Goal: Task Accomplishment & Management: Complete application form

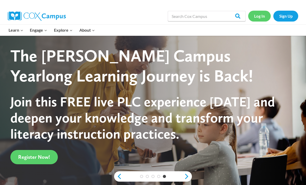
click at [261, 17] on link "Log In" at bounding box center [260, 16] width 23 height 11
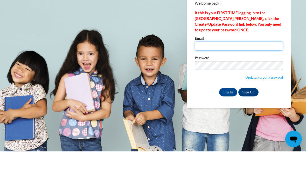
type input "rparker11@daltonstate.edu"
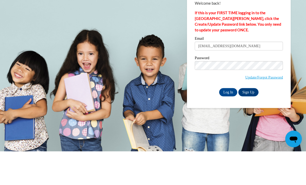
click at [229, 122] on input "Log In" at bounding box center [228, 126] width 18 height 8
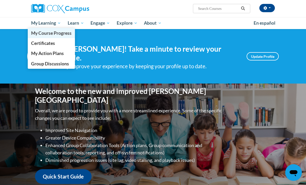
click at [47, 33] on span "My Course Progress" at bounding box center [51, 32] width 41 height 5
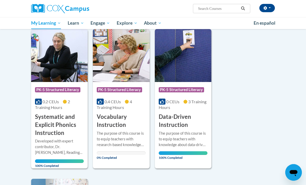
scroll to position [382, 0]
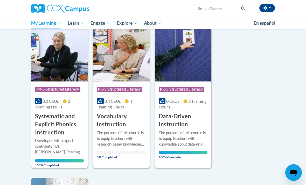
click at [133, 110] on div "Course Category: PK-5 Structured Literacy 0.4 CEUs 4 Training Hours COURSE Voca…" at bounding box center [121, 105] width 57 height 47
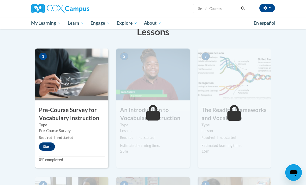
scroll to position [90, 0]
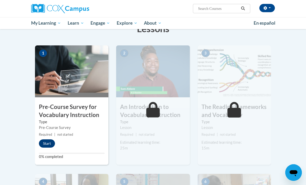
click at [50, 146] on button "Start" at bounding box center [47, 143] width 16 height 8
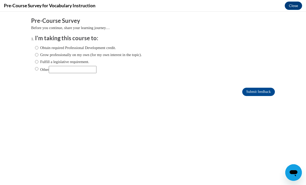
scroll to position [0, 0]
click at [66, 47] on label "Obtain required Professional Development credit." at bounding box center [75, 48] width 81 height 6
click at [38, 47] on input "Obtain required Professional Development credit." at bounding box center [36, 48] width 3 height 6
radio input "true"
click at [254, 92] on input "Submit feedback" at bounding box center [259, 92] width 33 height 8
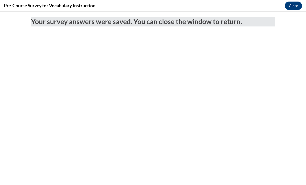
scroll to position [90, 0]
click at [293, 8] on button "Close" at bounding box center [293, 6] width 17 height 8
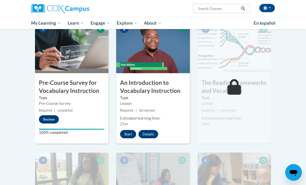
scroll to position [116, 0]
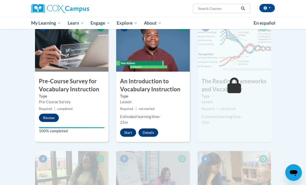
click at [127, 133] on button "Start" at bounding box center [128, 133] width 16 height 8
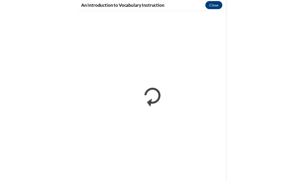
scroll to position [118, 0]
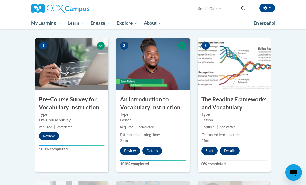
scroll to position [98, 0]
click at [211, 150] on button "Start" at bounding box center [210, 151] width 16 height 8
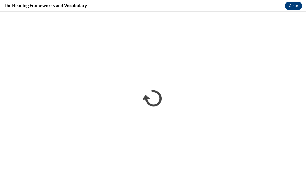
scroll to position [97, 0]
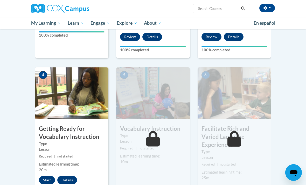
scroll to position [213, 0]
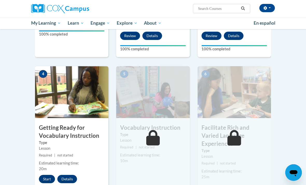
click at [44, 176] on button "Start" at bounding box center [47, 179] width 16 height 8
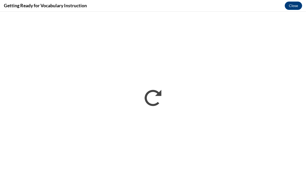
scroll to position [0, 0]
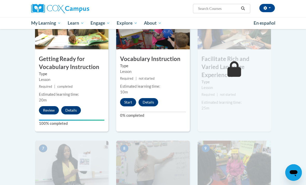
scroll to position [269, 0]
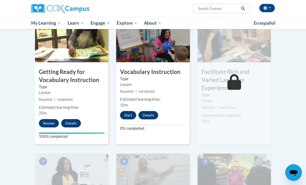
click at [128, 118] on button "Start" at bounding box center [128, 115] width 16 height 8
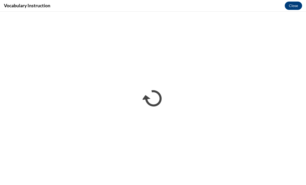
scroll to position [0, 0]
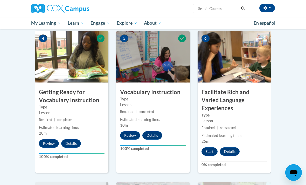
scroll to position [266, 0]
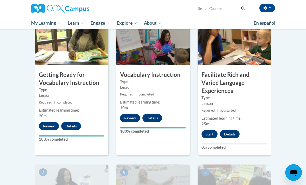
click at [208, 130] on button "Start" at bounding box center [210, 134] width 16 height 8
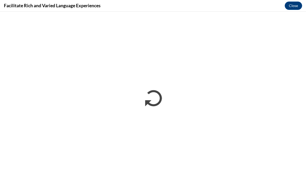
scroll to position [0, 0]
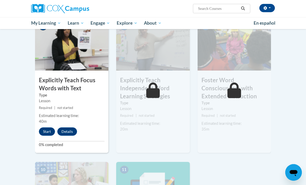
scroll to position [410, 0]
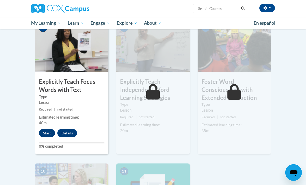
click at [48, 129] on button "Start" at bounding box center [47, 133] width 16 height 8
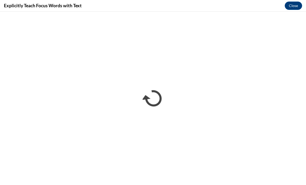
scroll to position [0, 0]
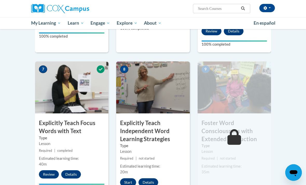
scroll to position [370, 0]
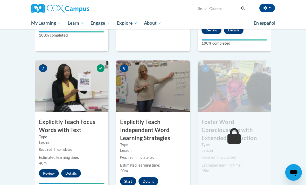
click at [130, 178] on button "Start" at bounding box center [128, 182] width 16 height 8
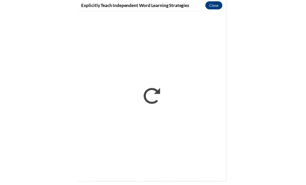
scroll to position [372, 0]
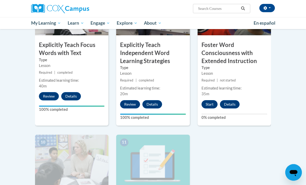
scroll to position [447, 0]
click at [212, 100] on button "Start" at bounding box center [210, 104] width 16 height 8
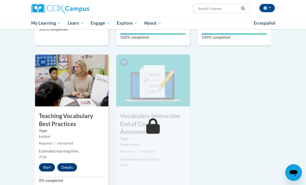
scroll to position [551, 0]
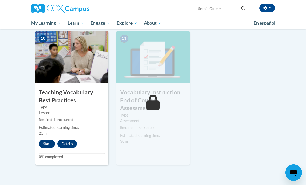
click at [46, 140] on button "Start" at bounding box center [47, 144] width 16 height 8
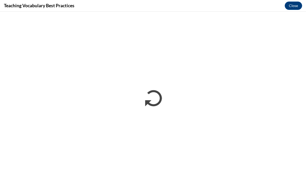
scroll to position [0, 0]
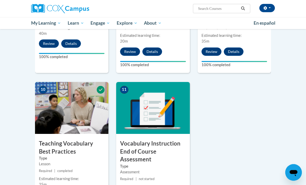
scroll to position [500, 0]
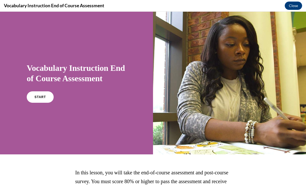
scroll to position [0, 0]
click at [44, 100] on link "START" at bounding box center [40, 97] width 28 height 12
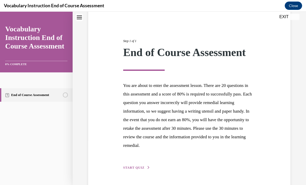
scroll to position [45, 0]
click at [133, 170] on button "START QUIZ" at bounding box center [136, 168] width 27 height 5
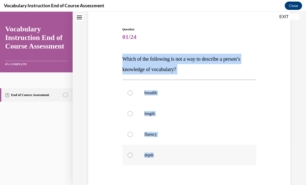
drag, startPoint x: 122, startPoint y: 58, endPoint x: 173, endPoint y: 159, distance: 113.1
click at [173, 159] on div "Question 01/24 Which of the following is not a way to describe a person’s knowl…" at bounding box center [189, 124] width 137 height 211
copy div "Which of the following is not a way to describe a person’s knowledge of vocabul…"
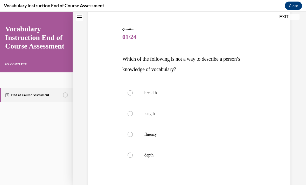
click at [192, 38] on span "01/24" at bounding box center [190, 37] width 134 height 10
click at [156, 111] on p "length" at bounding box center [194, 113] width 99 height 5
click at [133, 111] on input "length" at bounding box center [130, 113] width 5 height 5
radio input "true"
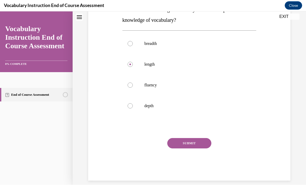
click at [181, 145] on button "SUBMIT" at bounding box center [189, 143] width 44 height 10
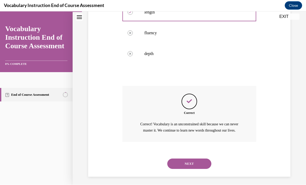
scroll to position [148, 0]
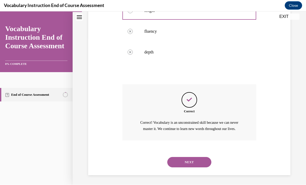
click at [184, 163] on button "NEXT" at bounding box center [189, 162] width 44 height 10
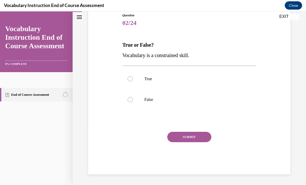
scroll to position [53, 0]
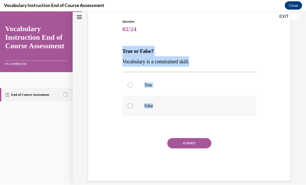
drag, startPoint x: 123, startPoint y: 50, endPoint x: 160, endPoint y: 106, distance: 67.1
click at [160, 106] on div "Question 02/24 True or False? Vocabulary is a constrained skill. True False Inc…" at bounding box center [190, 100] width 134 height 162
copy div "True or False? Vocabulary is a constrained skill. True False"
click at [196, 38] on div "Question 02/24 True or False? Vocabulary is a constrained skill. True False Inc…" at bounding box center [190, 100] width 134 height 162
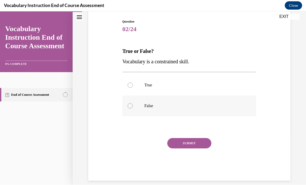
click at [144, 103] on label "False" at bounding box center [190, 106] width 134 height 21
click at [133, 103] on input "False" at bounding box center [130, 105] width 5 height 5
radio input "true"
click at [184, 144] on button "SUBMIT" at bounding box center [189, 143] width 44 height 10
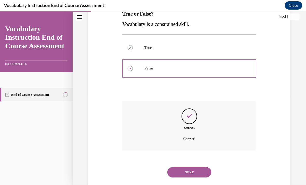
scroll to position [95, 0]
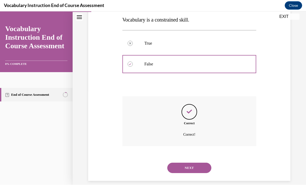
click at [188, 163] on button "NEXT" at bounding box center [189, 168] width 44 height 10
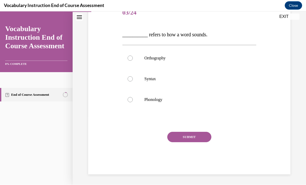
scroll to position [58, 0]
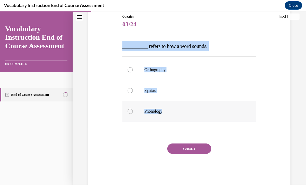
drag, startPoint x: 123, startPoint y: 48, endPoint x: 170, endPoint y: 116, distance: 83.0
click at [170, 116] on div "Question 03/24 __________ refers to how a word sounds. Orthography Syntax Phono…" at bounding box center [190, 100] width 134 height 172
copy div "__________ refers to how a word sounds. Orthography Syntax Phonology"
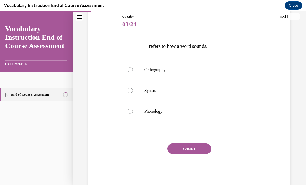
click at [197, 27] on span "03/24" at bounding box center [190, 24] width 134 height 10
click at [154, 68] on p "Orthography" at bounding box center [194, 69] width 99 height 5
click at [133, 68] on input "Orthography" at bounding box center [130, 69] width 5 height 5
radio input "true"
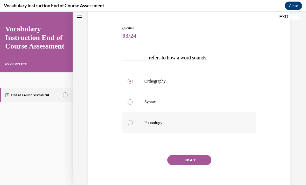
click at [156, 125] on p "Phonology" at bounding box center [194, 122] width 99 height 5
click at [133, 125] on input "Phonology" at bounding box center [130, 122] width 5 height 5
radio input "true"
click at [180, 159] on button "SUBMIT" at bounding box center [189, 160] width 44 height 10
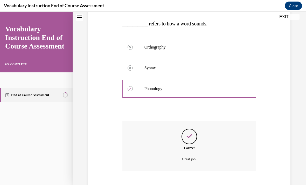
scroll to position [88, 0]
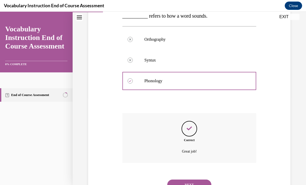
click at [184, 180] on button "NEXT" at bounding box center [189, 185] width 44 height 10
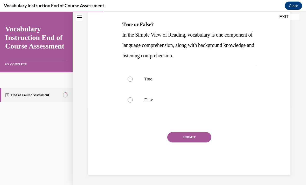
scroll to position [57, 0]
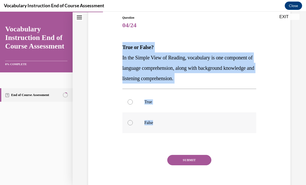
drag, startPoint x: 122, startPoint y: 45, endPoint x: 156, endPoint y: 129, distance: 90.2
click at [156, 129] on div "Question 04/24 True or False? In the Simple View of Reading, vocabulary is one …" at bounding box center [190, 106] width 134 height 182
copy div "True or False? In the Simple View of Reading, vocabulary is one component of la…"
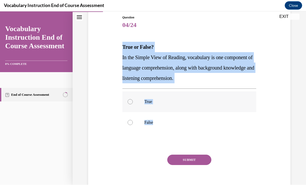
click at [138, 99] on label "True" at bounding box center [190, 101] width 134 height 21
click at [133, 99] on input "True" at bounding box center [130, 101] width 5 height 5
radio input "true"
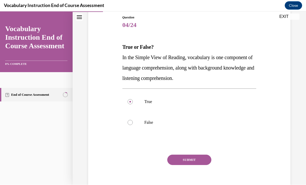
click at [178, 159] on button "SUBMIT" at bounding box center [189, 160] width 44 height 10
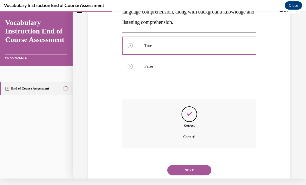
scroll to position [115, 0]
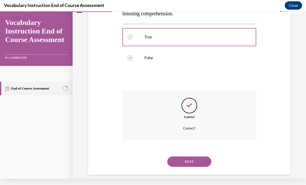
click at [180, 157] on button "NEXT" at bounding box center [189, 162] width 44 height 10
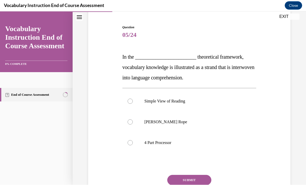
scroll to position [55, 0]
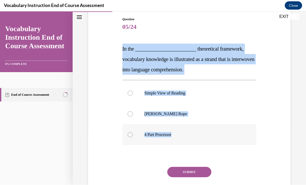
drag, startPoint x: 123, startPoint y: 49, endPoint x: 213, endPoint y: 136, distance: 125.4
click at [213, 136] on div "Question 05/24 In the ________________________ theoretical framework, vocabular…" at bounding box center [190, 113] width 134 height 193
click at [172, 67] on span "In the ________________________ theoretical framework, vocabulary knowledge is …" at bounding box center [189, 59] width 132 height 26
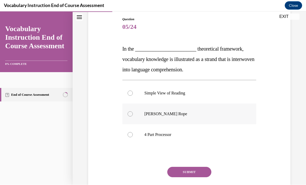
click at [170, 116] on p "Scarborough's Rope" at bounding box center [194, 113] width 99 height 5
click at [133, 116] on input "Scarborough's Rope" at bounding box center [130, 113] width 5 height 5
radio input "true"
click at [186, 171] on button "SUBMIT" at bounding box center [189, 172] width 44 height 10
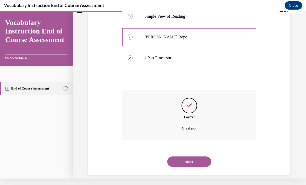
scroll to position [126, 0]
click at [185, 157] on button "NEXT" at bounding box center [189, 162] width 44 height 10
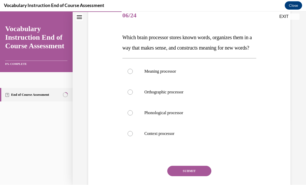
scroll to position [68, 0]
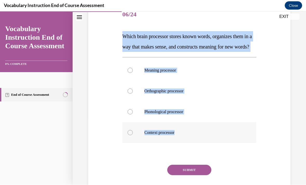
drag, startPoint x: 123, startPoint y: 36, endPoint x: 185, endPoint y: 145, distance: 126.1
click at [185, 145] on div "Question 06/24 Which brain processor stores known words, organizes them in a wa…" at bounding box center [190, 105] width 134 height 203
copy div "Which brain processor stores known words, organizes them in a way that makes se…"
click at [154, 73] on p "Meaning processor" at bounding box center [194, 70] width 99 height 5
click at [133, 73] on input "Meaning processor" at bounding box center [130, 70] width 5 height 5
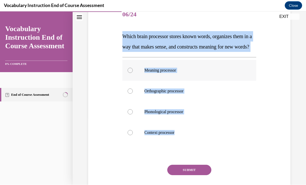
radio input "true"
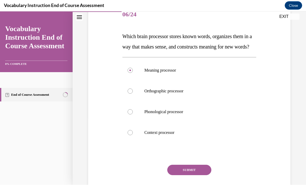
click at [200, 175] on button "SUBMIT" at bounding box center [189, 170] width 44 height 10
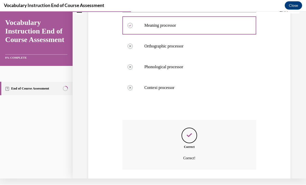
scroll to position [146, 0]
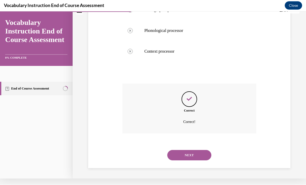
click at [189, 155] on button "NEXT" at bounding box center [189, 155] width 44 height 10
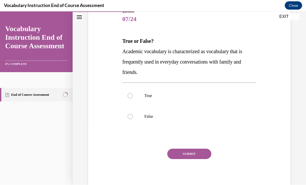
scroll to position [63, 0]
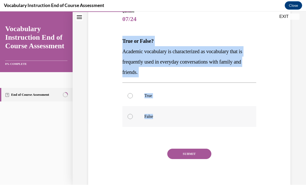
drag, startPoint x: 123, startPoint y: 41, endPoint x: 168, endPoint y: 119, distance: 89.9
click at [168, 119] on div "Question 07/24 True or False? Academic vocabulary is characterized as vocabular…" at bounding box center [190, 100] width 134 height 182
copy div "True or False? Academic vocabulary is characterized as vocabulary that is frequ…"
click at [191, 25] on div "Question 07/24 True or False? Academic vocabulary is characterized as vocabular…" at bounding box center [190, 100] width 134 height 182
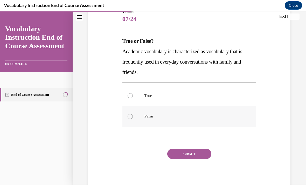
click at [155, 118] on p "False" at bounding box center [194, 116] width 99 height 5
click at [133, 118] on input "False" at bounding box center [130, 116] width 5 height 5
radio input "true"
click at [182, 153] on button "SUBMIT" at bounding box center [189, 154] width 44 height 10
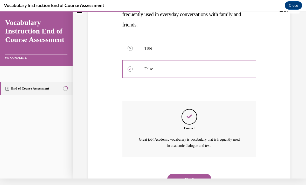
scroll to position [121, 0]
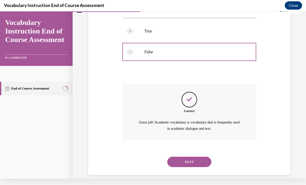
click at [201, 157] on button "NEXT" at bounding box center [189, 162] width 44 height 10
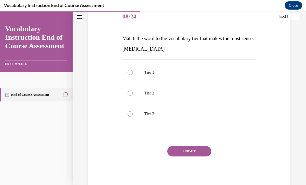
scroll to position [65, 0]
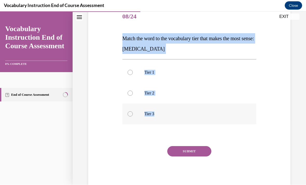
drag, startPoint x: 122, startPoint y: 38, endPoint x: 180, endPoint y: 119, distance: 99.5
click at [180, 119] on div "Question 08/24 Match the word to the vocabulary tier that makes the most sense:…" at bounding box center [190, 97] width 134 height 182
copy div "Match the word to the vocabulary tier that makes the most sense: anaphylaxis Ti…"
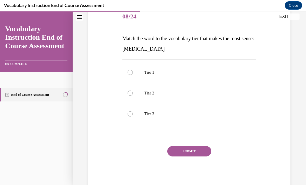
click at [200, 20] on span "08/24" at bounding box center [190, 16] width 134 height 10
click at [156, 116] on p "Tier 3" at bounding box center [194, 113] width 99 height 5
click at [133, 116] on input "Tier 3" at bounding box center [130, 113] width 5 height 5
radio input "true"
click at [176, 153] on button "SUBMIT" at bounding box center [189, 151] width 44 height 10
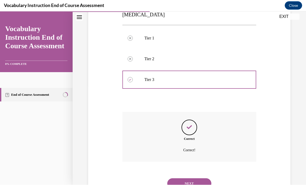
scroll to position [115, 0]
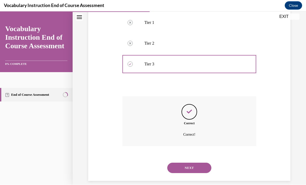
click at [192, 163] on button "NEXT" at bounding box center [189, 168] width 44 height 10
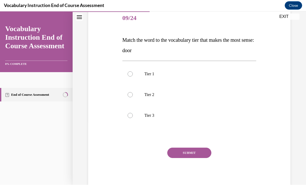
scroll to position [64, 0]
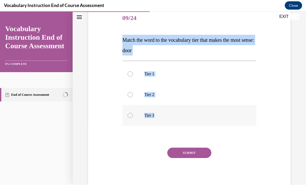
drag, startPoint x: 123, startPoint y: 38, endPoint x: 172, endPoint y: 119, distance: 94.1
click at [172, 119] on div "Question 09/24 Match the word to the vocabulary tier that makes the most sense:…" at bounding box center [190, 99] width 134 height 182
copy div "Match the word to the vocabulary tier that makes the most sense: door Tier 1 Ti…"
click at [211, 24] on div "Question 09/24 Match the word to the vocabulary tier that makes the most sense:…" at bounding box center [190, 99] width 134 height 182
drag, startPoint x: 122, startPoint y: 39, endPoint x: 173, endPoint y: 116, distance: 92.0
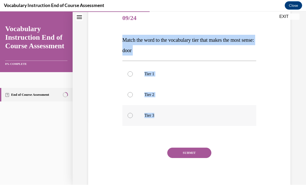
click at [173, 116] on div "Question 09/24 Match the word to the vocabulary tier that makes the most sense:…" at bounding box center [189, 95] width 137 height 190
copy div "Match the word to the vocabulary tier that makes the most sense: door Tier 1 Ti…"
click at [206, 39] on span "Match the word to the vocabulary tier that makes the most sense: door" at bounding box center [189, 45] width 132 height 16
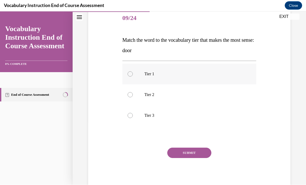
click at [141, 74] on label "Tier 1" at bounding box center [190, 74] width 134 height 21
click at [133, 74] on input "Tier 1" at bounding box center [130, 73] width 5 height 5
radio input "true"
click at [181, 154] on button "SUBMIT" at bounding box center [189, 153] width 44 height 10
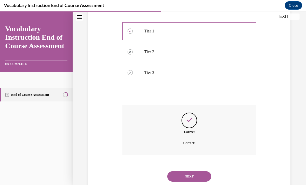
scroll to position [115, 0]
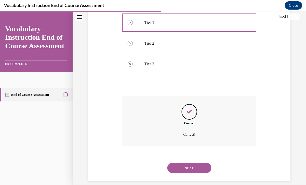
click at [180, 163] on button "NEXT" at bounding box center [189, 168] width 44 height 10
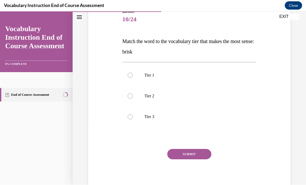
scroll to position [63, 0]
click at [149, 96] on p "Tier 2" at bounding box center [194, 95] width 99 height 5
click at [133, 96] on input "Tier 2" at bounding box center [130, 95] width 5 height 5
radio input "true"
click at [180, 155] on button "SUBMIT" at bounding box center [189, 154] width 44 height 10
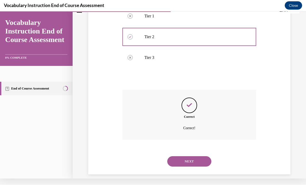
scroll to position [115, 0]
click at [180, 157] on button "NEXT" at bounding box center [189, 162] width 44 height 10
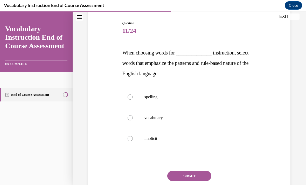
scroll to position [54, 0]
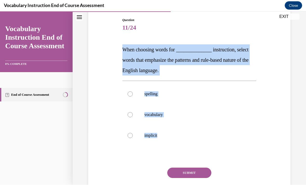
drag, startPoint x: 123, startPoint y: 49, endPoint x: 172, endPoint y: 149, distance: 110.6
click at [172, 149] on div "Question 11/24 When choosing words for ______________ instruction, select words…" at bounding box center [190, 114] width 134 height 193
copy div "When choosing words for ______________ instruction, select words that emphasize…"
click at [196, 38] on div "Question 11/24 When choosing words for ______________ instruction, select words…" at bounding box center [190, 114] width 134 height 193
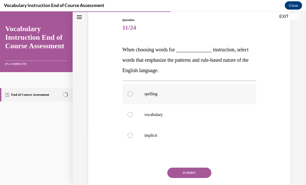
click at [161, 95] on p "spelling" at bounding box center [194, 93] width 99 height 5
click at [133, 95] on input "spelling" at bounding box center [130, 93] width 5 height 5
radio input "true"
click at [183, 171] on button "SUBMIT" at bounding box center [189, 173] width 44 height 10
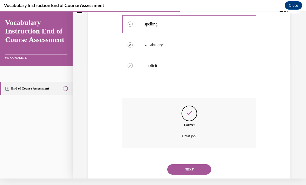
scroll to position [126, 0]
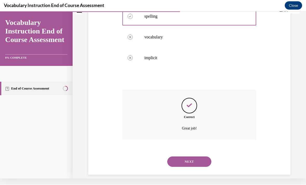
click at [195, 159] on button "NEXT" at bounding box center [189, 162] width 44 height 10
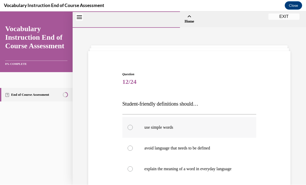
scroll to position [52, 0]
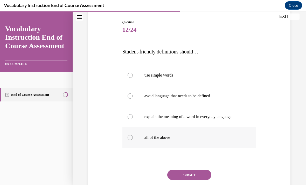
click at [163, 141] on label "all of the above" at bounding box center [190, 137] width 134 height 21
click at [133, 140] on input "all of the above" at bounding box center [130, 137] width 5 height 5
radio input "true"
click at [202, 176] on button "SUBMIT" at bounding box center [189, 175] width 44 height 10
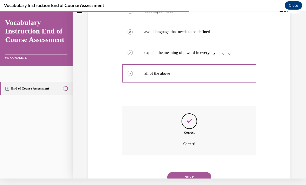
scroll to position [126, 0]
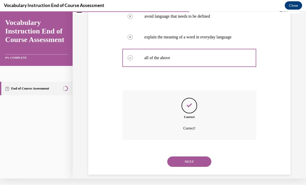
click at [198, 157] on button "NEXT" at bounding box center [189, 162] width 44 height 10
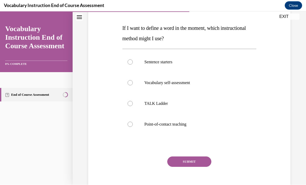
scroll to position [76, 0]
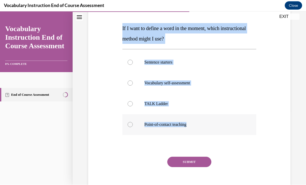
drag, startPoint x: 123, startPoint y: 27, endPoint x: 184, endPoint y: 131, distance: 120.4
click at [184, 130] on div "Question 13/24 If I want to define a word in the moment, which instructional me…" at bounding box center [190, 97] width 134 height 203
click at [238, 14] on div "Question 13/24 If I want to define a word in the moment, which instructional me…" at bounding box center [190, 97] width 134 height 203
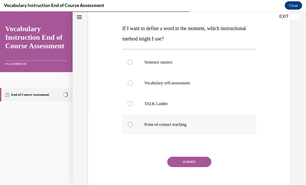
click at [146, 130] on label "Point-of-contact teaching" at bounding box center [190, 124] width 134 height 21
click at [133, 127] on input "Point-of-contact teaching" at bounding box center [130, 124] width 5 height 5
radio input "true"
click at [185, 164] on button "SUBMIT" at bounding box center [189, 162] width 44 height 10
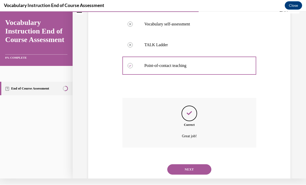
scroll to position [136, 0]
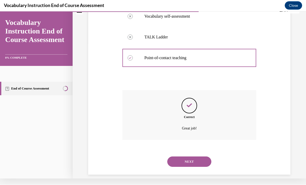
click at [187, 161] on div "NEXT" at bounding box center [190, 161] width 134 height 21
click at [188, 157] on button "NEXT" at bounding box center [189, 162] width 44 height 10
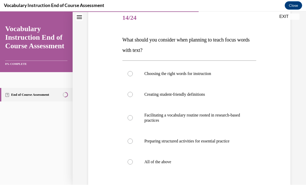
scroll to position [65, 0]
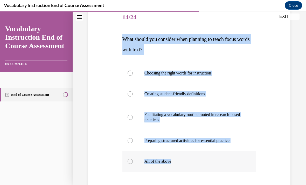
drag, startPoint x: 122, startPoint y: 39, endPoint x: 189, endPoint y: 163, distance: 140.7
click at [189, 163] on div "Question 14/24 What should you consider when planning to teach focus words with…" at bounding box center [190, 121] width 134 height 229
click at [205, 52] on p "What should you consider when planning to teach focus words with text?" at bounding box center [190, 44] width 134 height 21
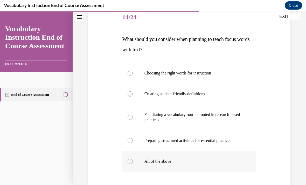
click at [149, 166] on label "All of the above" at bounding box center [190, 161] width 134 height 21
click at [133, 164] on input "All of the above" at bounding box center [130, 161] width 5 height 5
radio input "true"
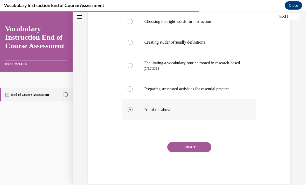
scroll to position [116, 0]
click at [186, 147] on button "SUBMIT" at bounding box center [189, 147] width 44 height 10
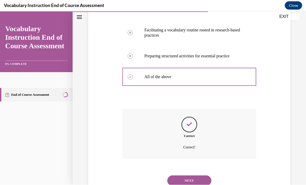
scroll to position [162, 0]
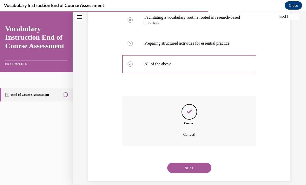
click at [185, 163] on button "NEXT" at bounding box center [189, 168] width 44 height 10
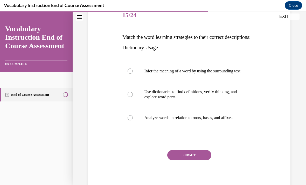
scroll to position [67, 0]
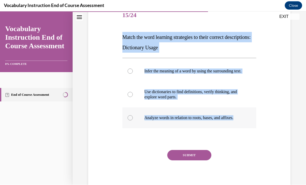
drag, startPoint x: 123, startPoint y: 38, endPoint x: 238, endPoint y: 128, distance: 146.0
click at [238, 128] on div "Question 15/24 Match the word learning strategies to their correct descriptions…" at bounding box center [190, 98] width 134 height 187
click at [222, 12] on span "15/24" at bounding box center [190, 15] width 134 height 10
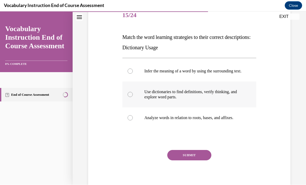
click at [181, 94] on label "Use dictionaries to find definitions, verify thinking, and explore word parts." at bounding box center [190, 95] width 134 height 26
click at [133, 94] on input "Use dictionaries to find definitions, verify thinking, and explore word parts." at bounding box center [130, 94] width 5 height 5
radio input "true"
click at [192, 160] on button "SUBMIT" at bounding box center [189, 155] width 44 height 10
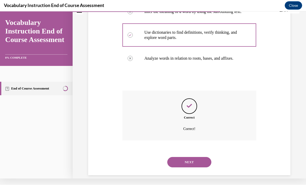
scroll to position [126, 0]
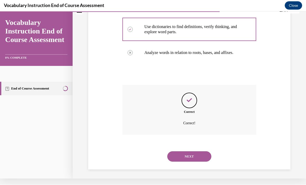
click at [186, 156] on button "NEXT" at bounding box center [189, 156] width 44 height 10
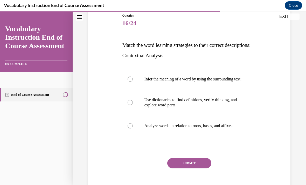
scroll to position [59, 0]
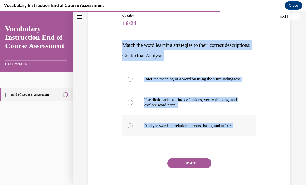
drag, startPoint x: 122, startPoint y: 46, endPoint x: 245, endPoint y: 139, distance: 153.7
click at [245, 139] on div "Question 16/24 Match the word learning strategies to their correct descriptions…" at bounding box center [190, 106] width 134 height 187
click at [227, 32] on div "Question 16/24 Match the word learning strategies to their correct descriptions…" at bounding box center [190, 106] width 134 height 187
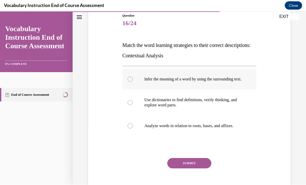
click at [182, 81] on p "Infer the meaning of a word by using the surrounding text." at bounding box center [194, 79] width 99 height 5
click at [133, 81] on input "Infer the meaning of a word by using the surrounding text." at bounding box center [130, 79] width 5 height 5
radio input "true"
click at [191, 168] on button "SUBMIT" at bounding box center [189, 163] width 44 height 10
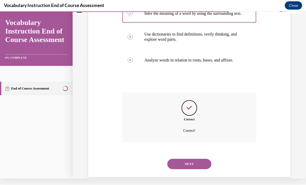
scroll to position [126, 0]
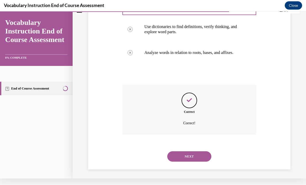
click at [186, 157] on button "NEXT" at bounding box center [189, 156] width 44 height 10
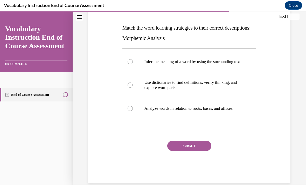
scroll to position [76, 0]
click at [179, 111] on p "Analyze words in relation to roots, bases, and affixes." at bounding box center [194, 108] width 99 height 5
click at [133, 111] on input "Analyze words in relation to roots, bases, and affixes." at bounding box center [130, 108] width 5 height 5
radio input "true"
click at [186, 150] on button "SUBMIT" at bounding box center [189, 146] width 44 height 10
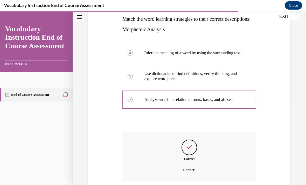
scroll to position [126, 0]
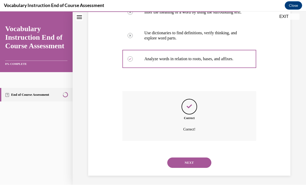
click at [186, 161] on button "NEXT" at bounding box center [189, 163] width 44 height 10
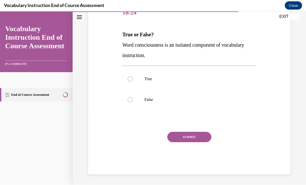
scroll to position [58, 0]
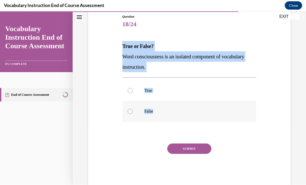
drag, startPoint x: 122, startPoint y: 46, endPoint x: 163, endPoint y: 113, distance: 78.2
click at [163, 113] on div "Question 18/24 True or False? Word consciousness is an isolated component of vo…" at bounding box center [190, 100] width 134 height 172
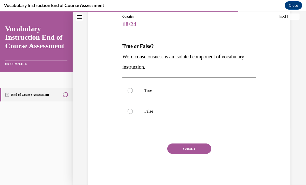
click at [200, 22] on span "18/24" at bounding box center [190, 24] width 134 height 10
click at [138, 109] on label "False" at bounding box center [190, 111] width 134 height 21
click at [133, 109] on input "False" at bounding box center [130, 111] width 5 height 5
radio input "true"
click at [183, 151] on button "SUBMIT" at bounding box center [189, 149] width 44 height 10
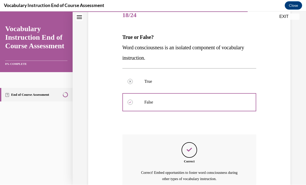
scroll to position [111, 0]
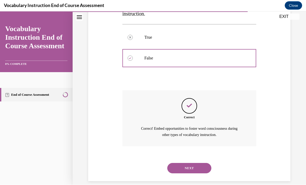
click at [182, 163] on button "NEXT" at bounding box center [189, 168] width 44 height 10
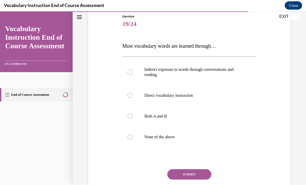
scroll to position [58, 0]
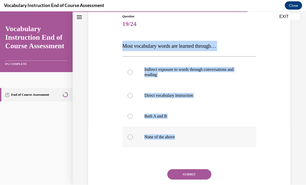
drag, startPoint x: 122, startPoint y: 47, endPoint x: 184, endPoint y: 140, distance: 111.6
click at [184, 140] on div "Question 19/24 Most vocabulary words are learned through… Indirect exposure to …" at bounding box center [189, 109] width 137 height 206
click at [203, 140] on label "None of the above" at bounding box center [190, 137] width 134 height 21
click at [133, 140] on input "None of the above" at bounding box center [130, 137] width 5 height 5
radio input "true"
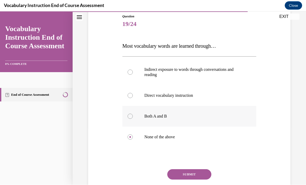
click at [185, 116] on p "Both A and B" at bounding box center [194, 116] width 99 height 5
click at [133, 116] on input "Both A and B" at bounding box center [130, 116] width 5 height 5
radio input "true"
click at [188, 173] on button "SUBMIT" at bounding box center [189, 174] width 44 height 10
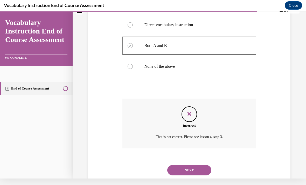
scroll to position [131, 0]
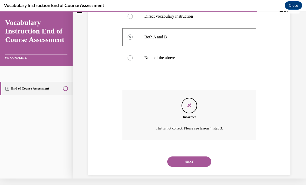
click at [187, 158] on button "NEXT" at bounding box center [189, 162] width 44 height 10
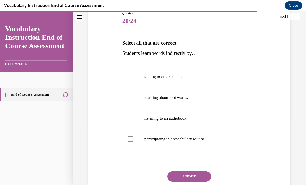
scroll to position [61, 0]
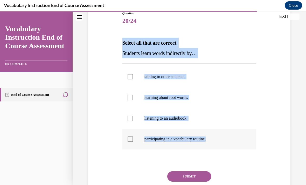
drag, startPoint x: 123, startPoint y: 44, endPoint x: 213, endPoint y: 143, distance: 134.4
click at [213, 143] on div "Question 20/24 Select all that are correct. Students learn words indirectly by……" at bounding box center [190, 112] width 134 height 203
click at [203, 32] on div "Question 20/24 Select all that are correct. Students learn words indirectly by……" at bounding box center [190, 112] width 134 height 203
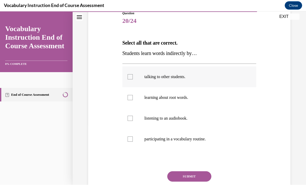
click at [163, 82] on label "talking to other students." at bounding box center [190, 76] width 134 height 21
click at [133, 79] on input "talking to other students." at bounding box center [130, 76] width 5 height 5
checkbox input "true"
click at [155, 120] on p "listening to an audiobook." at bounding box center [194, 118] width 99 height 5
click at [133, 120] on input "listening to an audiobook." at bounding box center [130, 118] width 5 height 5
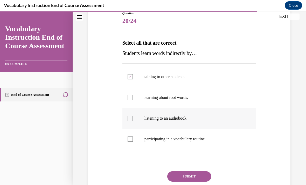
checkbox input "true"
click at [170, 148] on label "participating in a vocabulary routine." at bounding box center [190, 139] width 134 height 21
click at [133, 142] on input "participating in a vocabulary routine." at bounding box center [130, 139] width 5 height 5
checkbox input "true"
click at [190, 175] on button "SUBMIT" at bounding box center [189, 176] width 44 height 10
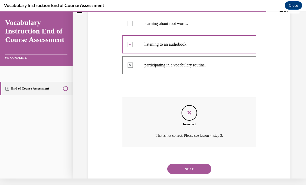
scroll to position [136, 0]
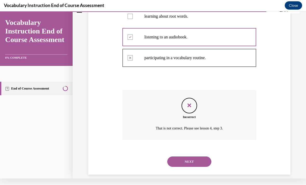
click at [191, 159] on button "NEXT" at bounding box center [189, 162] width 44 height 10
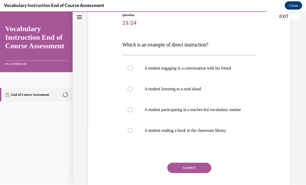
scroll to position [59, 0]
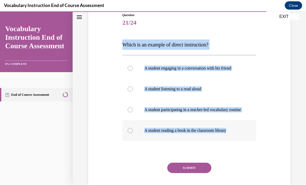
drag, startPoint x: 123, startPoint y: 45, endPoint x: 235, endPoint y: 137, distance: 145.5
click at [235, 137] on div "Question 21/24 Which is an example of direct instruction? A student engaging in…" at bounding box center [190, 109] width 134 height 193
click at [133, 69] on input "A student engaging in a conversation with his friend" at bounding box center [130, 68] width 5 height 5
radio input "true"
drag, startPoint x: 123, startPoint y: 45, endPoint x: 218, endPoint y: 144, distance: 136.5
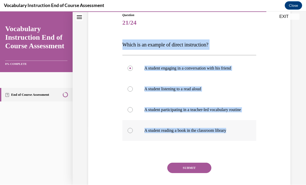
click at [218, 144] on div "Question 21/24 Which is an example of direct instruction? A student engaging in…" at bounding box center [190, 109] width 134 height 193
click at [221, 37] on div "Question 21/24 Which is an example of direct instruction? A student engaging in…" at bounding box center [190, 109] width 134 height 193
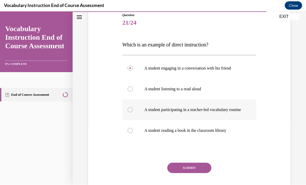
click at [167, 112] on p "A student participating in a teacher-led vocabulary routine" at bounding box center [194, 109] width 99 height 5
click at [133, 112] on input "A student participating in a teacher-led vocabulary routine" at bounding box center [130, 109] width 5 height 5
radio input "true"
click at [197, 173] on button "SUBMIT" at bounding box center [189, 168] width 44 height 10
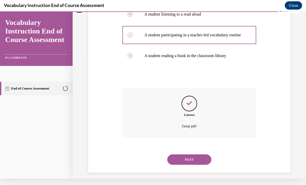
scroll to position [131, 0]
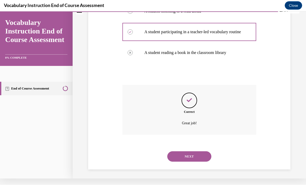
click at [198, 155] on button "NEXT" at bounding box center [189, 156] width 44 height 10
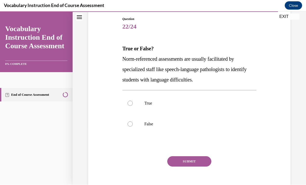
scroll to position [56, 0]
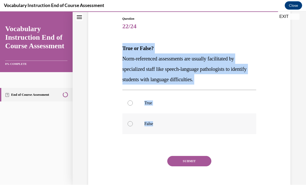
drag, startPoint x: 123, startPoint y: 48, endPoint x: 177, endPoint y: 127, distance: 95.4
click at [177, 127] on div "Question 22/24 True or False? Norm-referenced assessments are usually facilitat…" at bounding box center [190, 107] width 134 height 182
click at [210, 41] on div "Question 22/24 True or False? Norm-referenced assessments are usually facilitat…" at bounding box center [190, 107] width 134 height 182
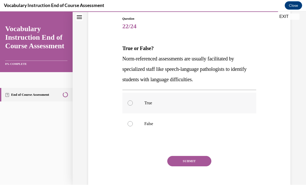
click at [149, 110] on label "True" at bounding box center [190, 103] width 134 height 21
click at [133, 106] on input "True" at bounding box center [130, 102] width 5 height 5
radio input "true"
click at [185, 164] on button "SUBMIT" at bounding box center [189, 161] width 44 height 10
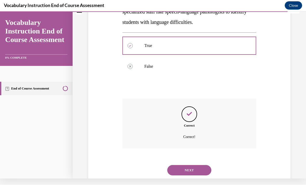
scroll to position [115, 0]
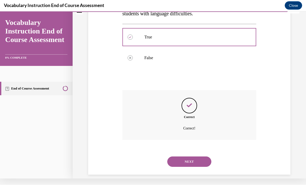
click at [186, 157] on button "NEXT" at bounding box center [189, 162] width 44 height 10
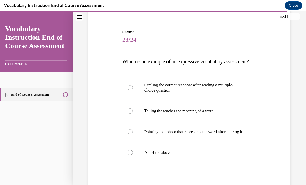
scroll to position [48, 0]
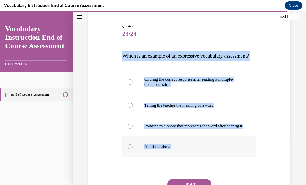
drag, startPoint x: 122, startPoint y: 55, endPoint x: 184, endPoint y: 161, distance: 122.4
click at [184, 161] on div "Question 23/24 Which is an example of an expressive vocabulary assessment? Circ…" at bounding box center [190, 123] width 134 height 198
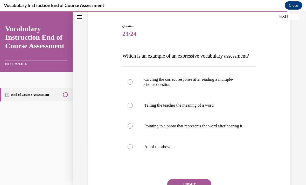
click at [202, 27] on span "Question" at bounding box center [190, 26] width 134 height 5
click at [174, 116] on label "Telling the teacher the meaning of a word" at bounding box center [190, 105] width 134 height 21
click at [133, 108] on input "Telling the teacher the meaning of a word" at bounding box center [130, 105] width 5 height 5
radio input "true"
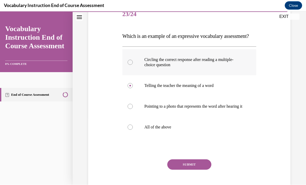
scroll to position [68, 0]
click at [199, 170] on button "SUBMIT" at bounding box center [189, 164] width 44 height 10
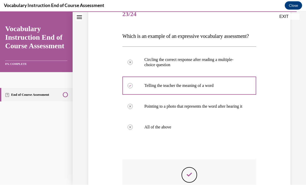
scroll to position [6, 0]
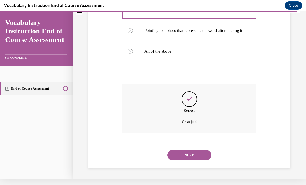
click at [186, 155] on button "NEXT" at bounding box center [189, 155] width 44 height 10
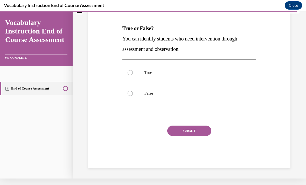
scroll to position [0, 0]
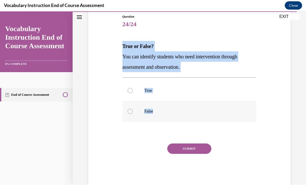
drag, startPoint x: 123, startPoint y: 45, endPoint x: 164, endPoint y: 110, distance: 76.9
click at [164, 110] on div "Question 24/24 True or False? You can identify students who need intervention t…" at bounding box center [190, 100] width 134 height 172
click at [151, 77] on div "True False" at bounding box center [190, 100] width 134 height 47
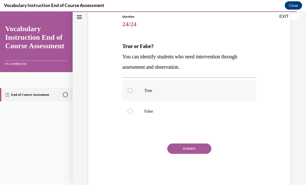
click at [151, 97] on label "True" at bounding box center [190, 90] width 134 height 21
click at [133, 93] on input "True" at bounding box center [130, 90] width 5 height 5
radio input "true"
click at [180, 149] on button "SUBMIT" at bounding box center [189, 149] width 44 height 10
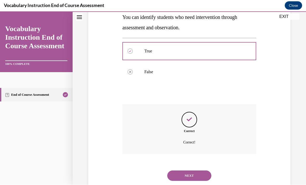
scroll to position [105, 0]
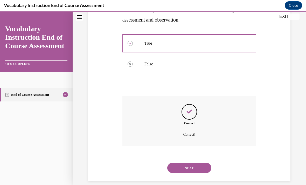
click at [180, 165] on button "NEXT" at bounding box center [189, 168] width 44 height 10
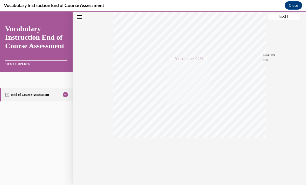
scroll to position [100, 0]
click at [283, 17] on button "EXIT" at bounding box center [284, 17] width 31 height 6
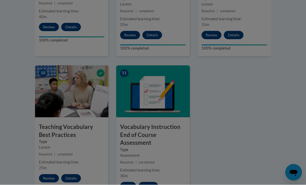
scroll to position [516, 0]
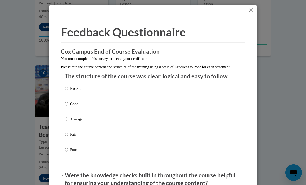
click at [87, 86] on div "Excellent Good Average Fair Poor" at bounding box center [153, 125] width 177 height 85
click at [73, 90] on p "Excellent" at bounding box center [77, 89] width 14 height 6
click at [68, 90] on input "Excellent" at bounding box center [66, 89] width 3 height 6
radio input "true"
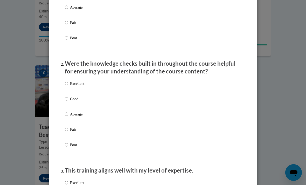
scroll to position [127, 0]
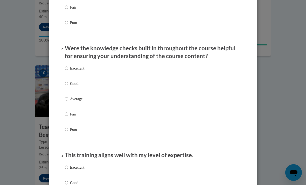
click at [75, 66] on p "Excellent" at bounding box center [77, 68] width 14 height 6
click at [68, 66] on input "Excellent" at bounding box center [66, 68] width 3 height 6
radio input "true"
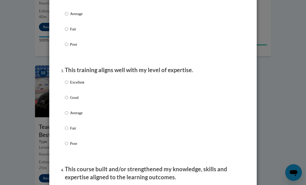
scroll to position [214, 0]
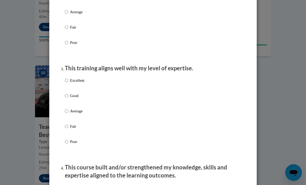
click at [78, 81] on p "Excellent" at bounding box center [77, 81] width 14 height 6
click at [68, 81] on input "Excellent" at bounding box center [66, 81] width 3 height 6
radio input "true"
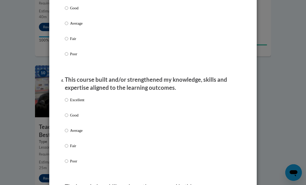
scroll to position [341, 0]
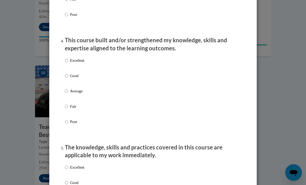
click at [77, 58] on p "Excellent" at bounding box center [77, 61] width 14 height 6
click at [68, 58] on input "Excellent" at bounding box center [66, 61] width 3 height 6
radio input "true"
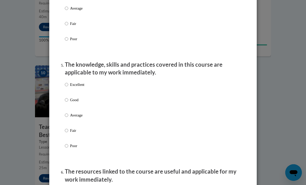
scroll to position [429, 0]
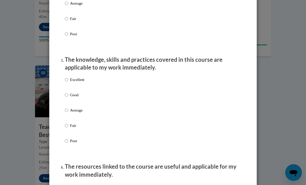
click at [72, 78] on p "Excellent" at bounding box center [77, 80] width 14 height 6
click at [68, 78] on input "Excellent" at bounding box center [66, 80] width 3 height 6
radio input "true"
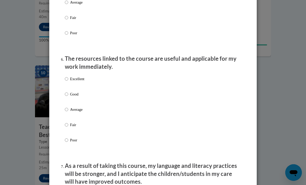
scroll to position [567, 0]
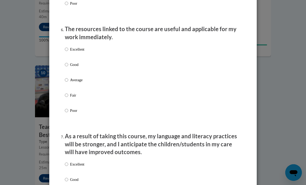
click at [82, 46] on p "Excellent" at bounding box center [77, 49] width 14 height 6
click at [68, 46] on input "Excellent" at bounding box center [66, 49] width 3 height 6
radio input "true"
click at [74, 162] on p "Excellent" at bounding box center [77, 165] width 14 height 6
click at [68, 162] on input "Excellent" at bounding box center [66, 165] width 3 height 6
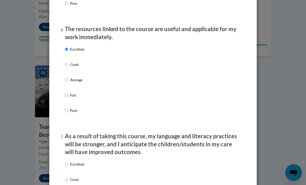
radio input "true"
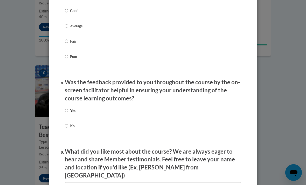
scroll to position [737, 0]
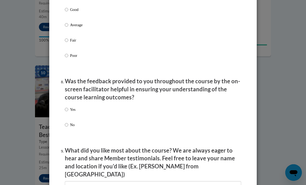
click at [71, 107] on p "Yes" at bounding box center [72, 110] width 5 height 6
click at [68, 107] on input "Yes" at bounding box center [66, 110] width 3 height 6
radio input "true"
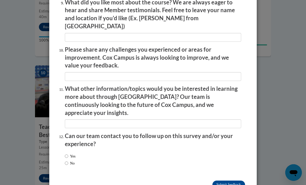
scroll to position [885, 0]
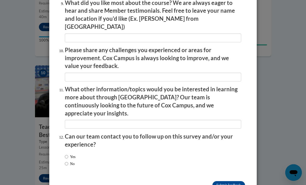
click at [69, 161] on label "No" at bounding box center [70, 164] width 10 height 6
click at [68, 161] on input "No" at bounding box center [66, 164] width 3 height 6
radio input "true"
click at [235, 181] on input "Submit feedback" at bounding box center [229, 185] width 33 height 8
